Goal: Task Accomplishment & Management: Manage account settings

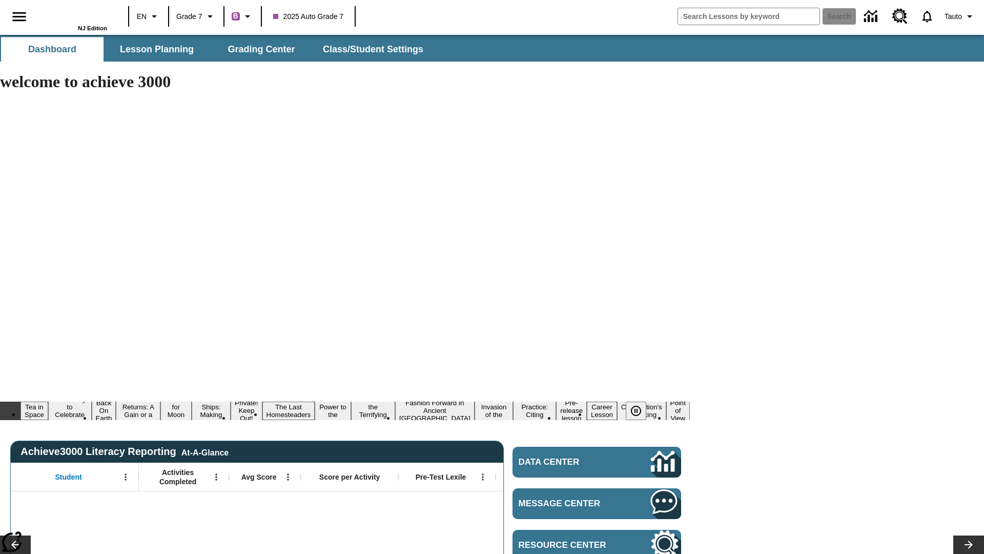
type input "-1"
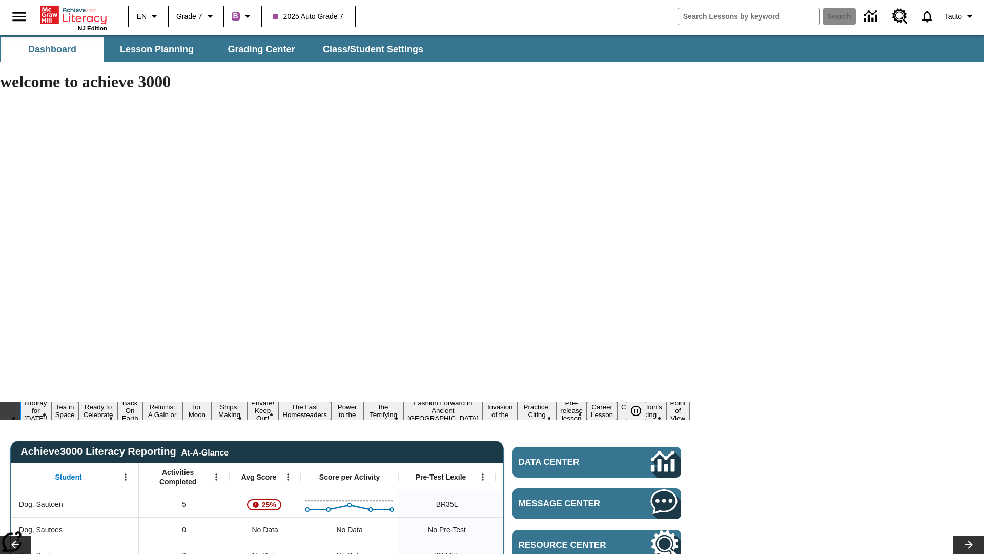
click at [51, 398] on button "Hooray for [DATE]!" at bounding box center [36, 410] width 31 height 25
click at [636, 404] on icon "Pause" at bounding box center [636, 410] width 12 height 12
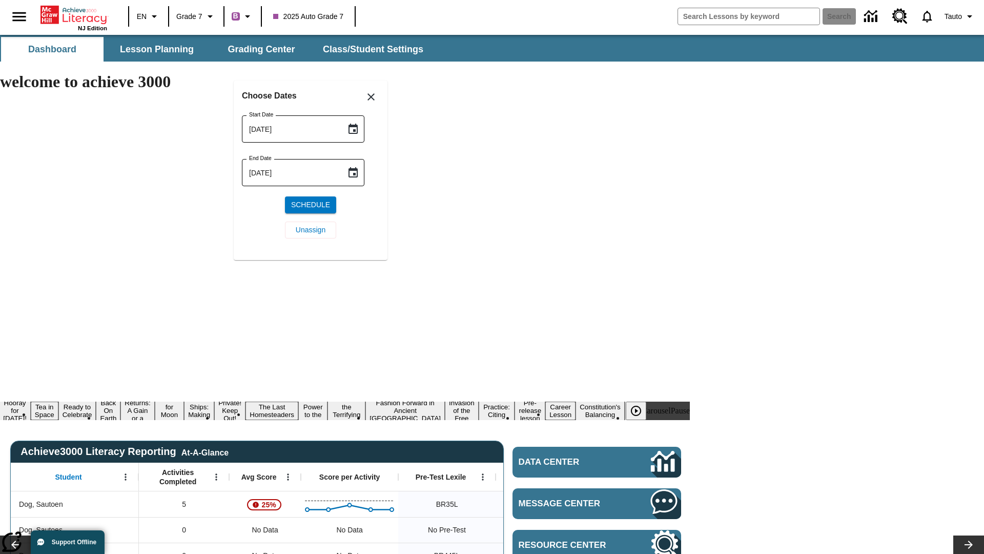
scroll to position [209, 0]
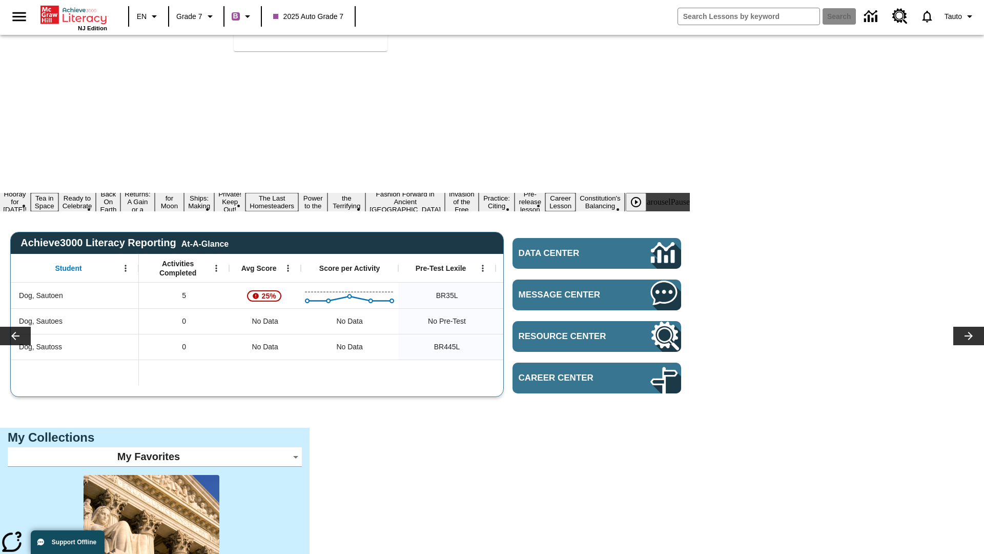
click at [311, 27] on span "Unassign" at bounding box center [311, 21] width 30 height 11
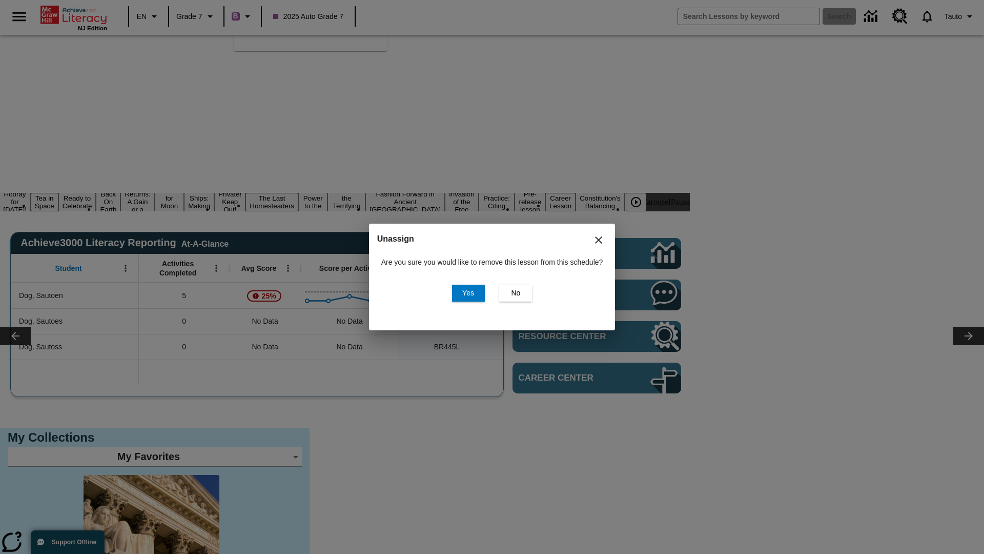
scroll to position [0, 0]
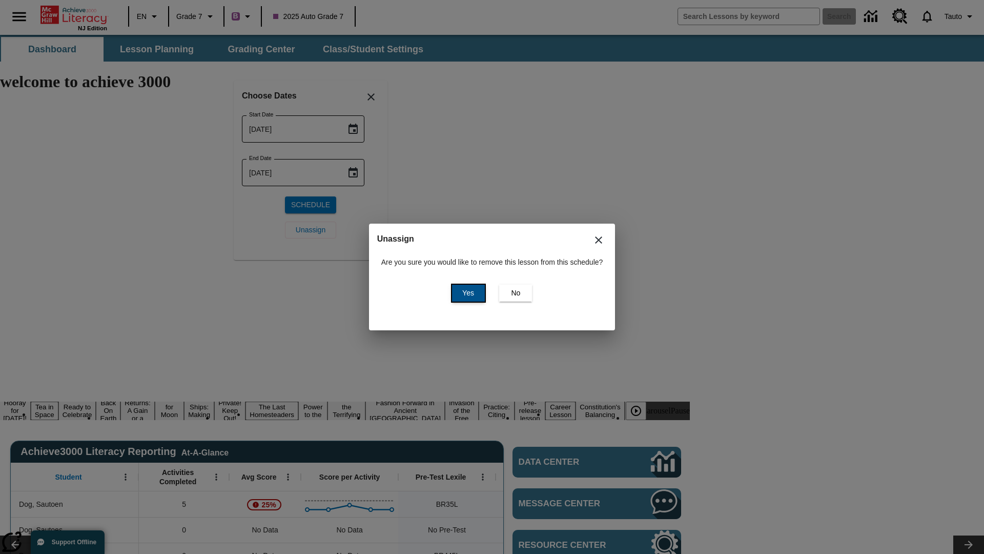
click at [466, 293] on span "Yes" at bounding box center [468, 293] width 12 height 11
